Goal: Task Accomplishment & Management: Use online tool/utility

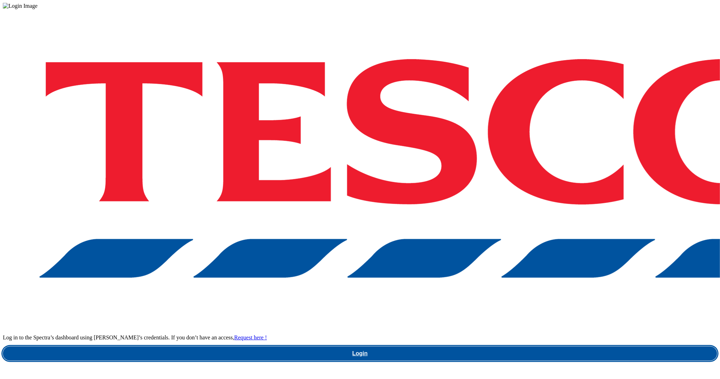
click at [543, 346] on link "Login" at bounding box center [360, 353] width 714 height 14
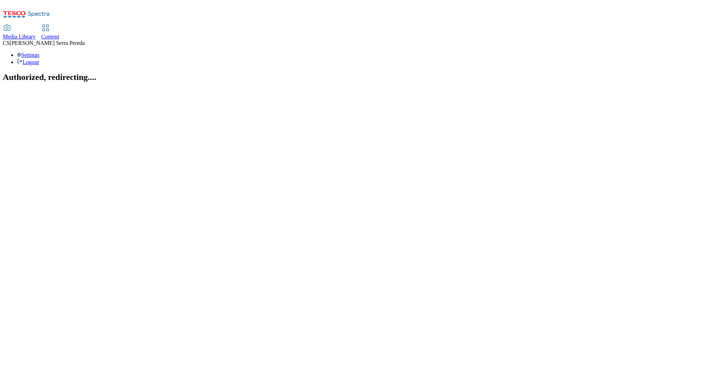
click at [59, 34] on div "Content" at bounding box center [50, 37] width 18 height 6
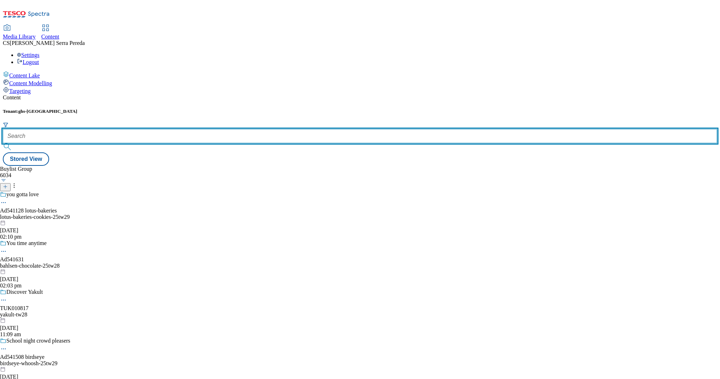
click at [153, 129] on input "text" at bounding box center [360, 136] width 714 height 14
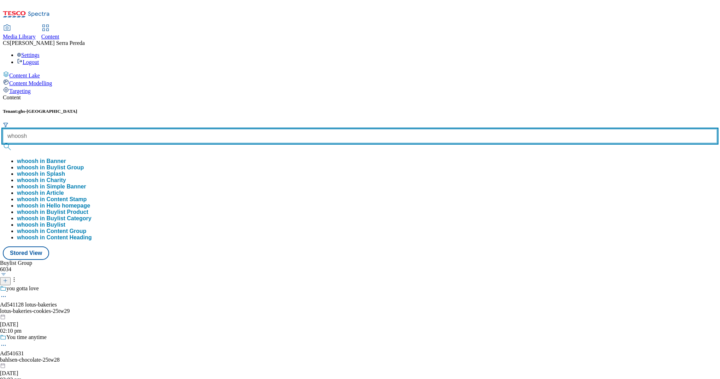
type input "whoosh"
click at [3, 143] on button "submit" at bounding box center [8, 146] width 10 height 7
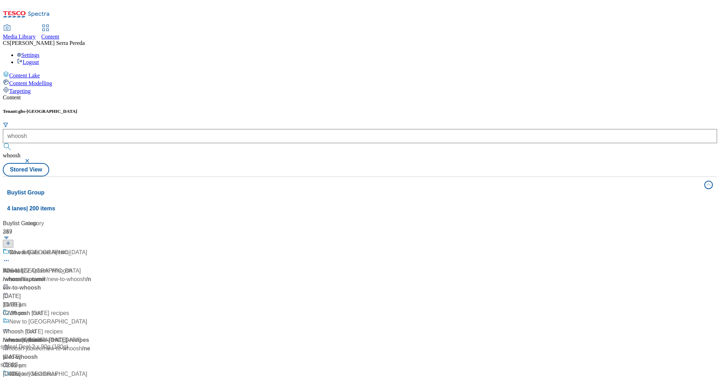
click at [160, 94] on div "Content Tenant: ghs-uk whoosh whoosh Stored View Buylist Group 4 lanes | 200 it…" at bounding box center [360, 289] width 714 height 390
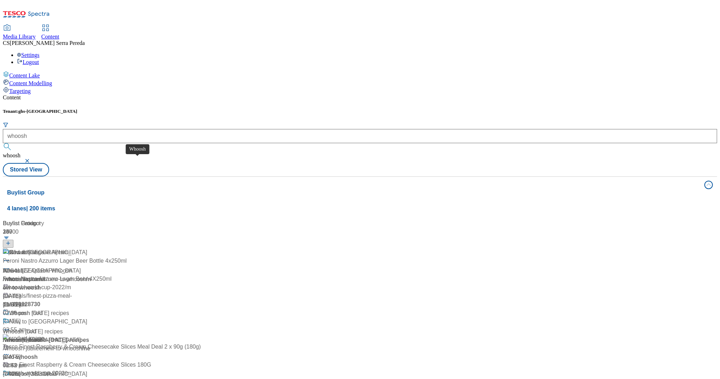
click at [24, 267] on span "Whoosh" at bounding box center [13, 271] width 21 height 8
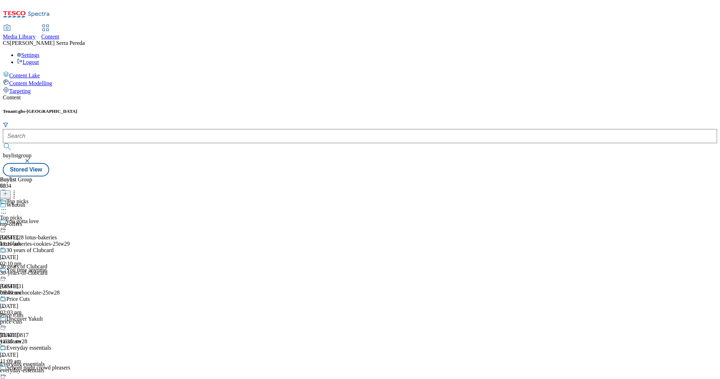
click at [72, 221] on div "top-offers" at bounding box center [36, 224] width 72 height 6
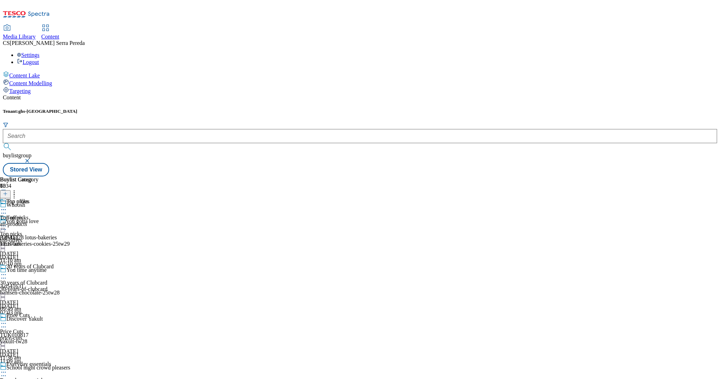
click at [39, 221] on div "all-products" at bounding box center [19, 224] width 39 height 6
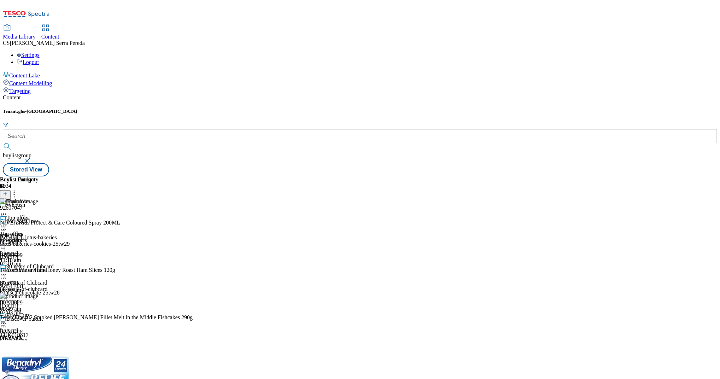
click at [15, 192] on circle at bounding box center [14, 192] width 1 height 1
click at [7, 222] on icon at bounding box center [3, 225] width 7 height 7
click at [47, 302] on button "Un-publish" at bounding box center [30, 306] width 33 height 8
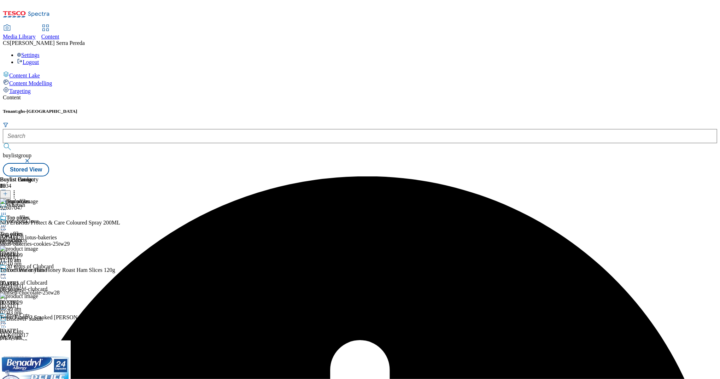
click at [4, 226] on circle at bounding box center [3, 226] width 1 height 1
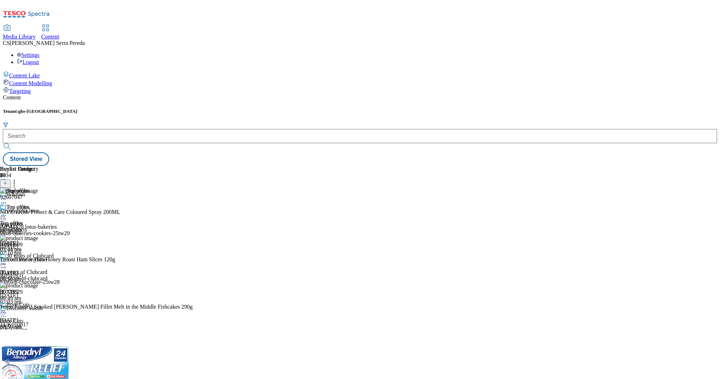
click at [7, 212] on icon at bounding box center [3, 215] width 7 height 7
click at [46, 268] on span "Un-preview" at bounding box center [34, 270] width 24 height 5
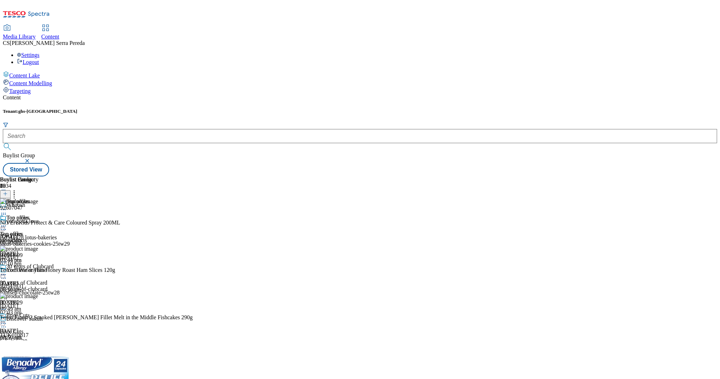
click at [18, 189] on icon at bounding box center [14, 192] width 7 height 7
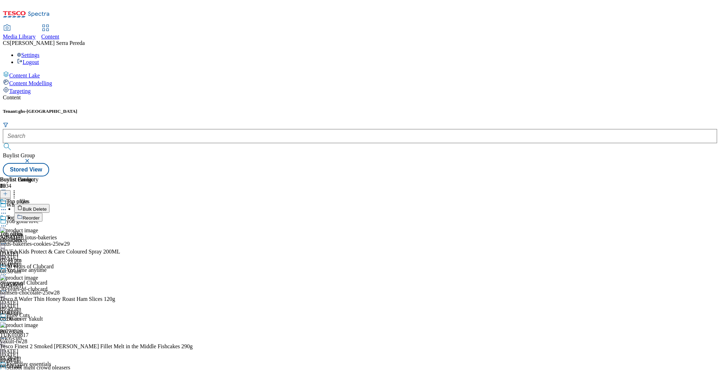
click at [49, 204] on button "Bulk Delete" at bounding box center [31, 208] width 35 height 9
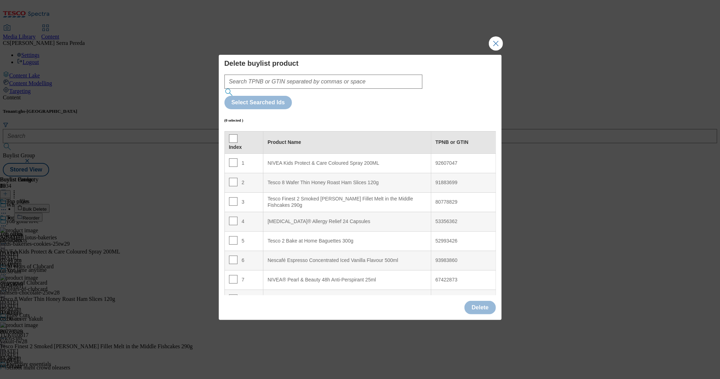
scroll to position [128, 0]
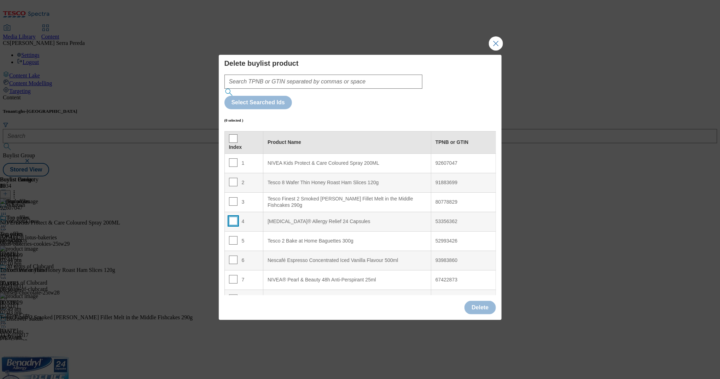
click at [232, 217] on input "Modal" at bounding box center [233, 221] width 8 height 8
checkbox input "true"
click at [486, 301] on button "Delete" at bounding box center [480, 307] width 31 height 13
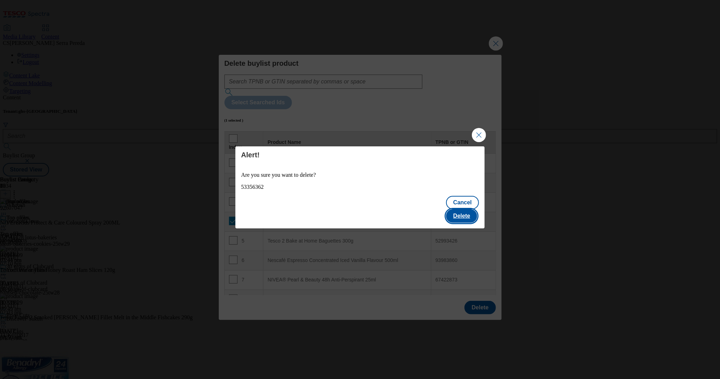
click at [464, 216] on button "Delete" at bounding box center [461, 215] width 31 height 13
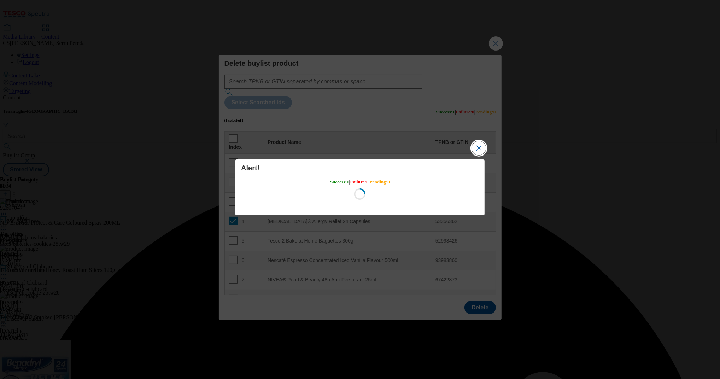
scroll to position [0, 0]
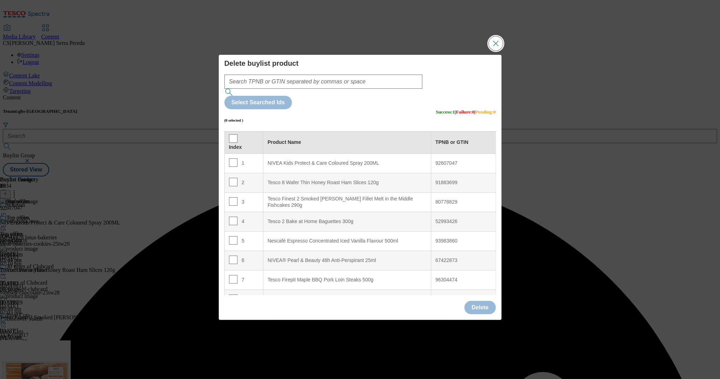
click at [492, 51] on button "Close Modal" at bounding box center [496, 43] width 14 height 14
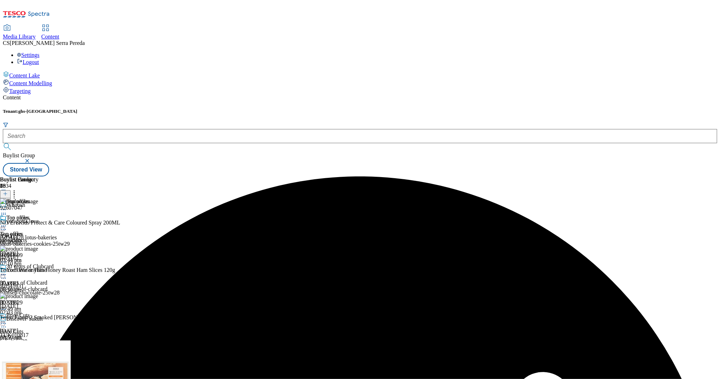
click at [7, 222] on icon at bounding box center [3, 225] width 7 height 7
click at [39, 271] on span "Preview" at bounding box center [30, 273] width 17 height 5
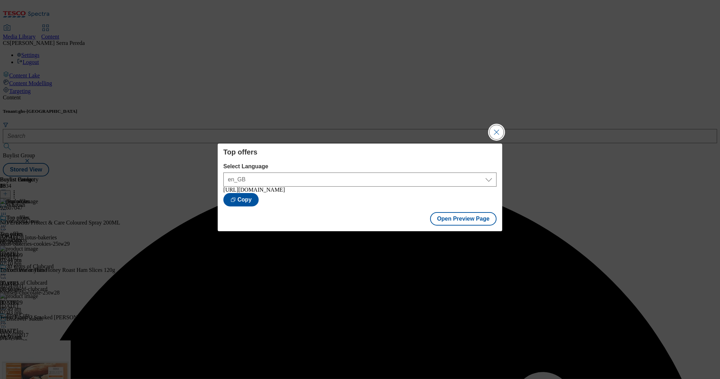
click at [495, 131] on button "Close Modal" at bounding box center [497, 132] width 14 height 14
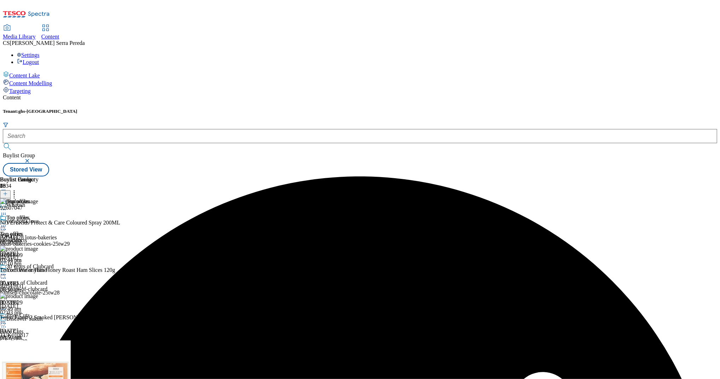
click at [7, 222] on icon at bounding box center [3, 225] width 7 height 7
click at [37, 295] on span "Publish" at bounding box center [30, 297] width 16 height 5
